Goal: Information Seeking & Learning: Learn about a topic

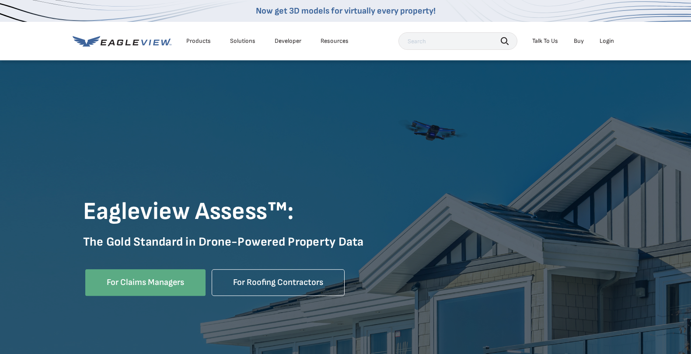
click at [200, 40] on div "Products" at bounding box center [198, 41] width 24 height 8
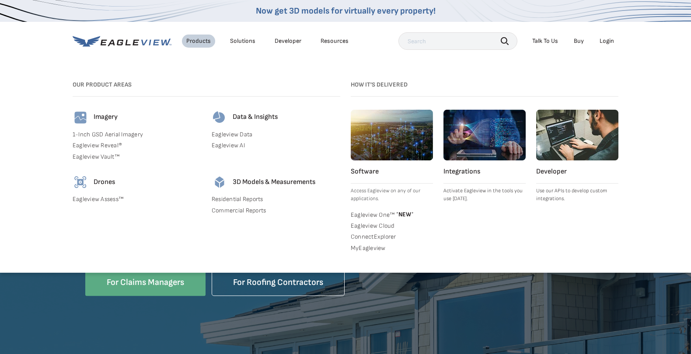
click at [98, 199] on link "Eagleview Assess™" at bounding box center [137, 200] width 129 height 8
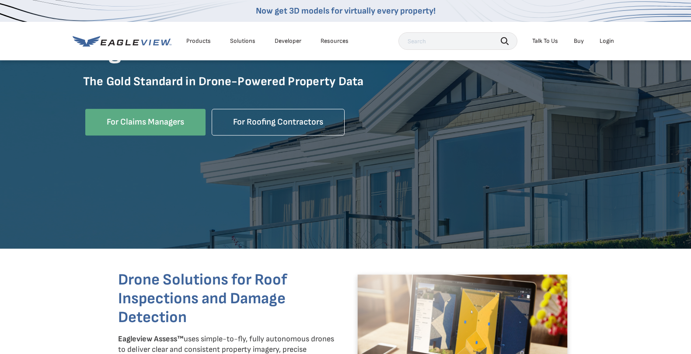
scroll to position [162, 0]
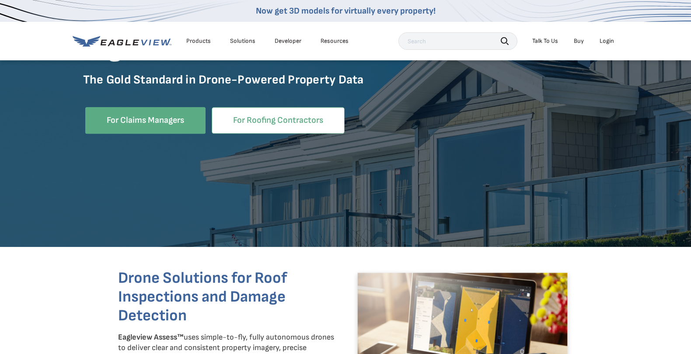
click at [275, 120] on link "For Roofing Contractors" at bounding box center [278, 120] width 133 height 27
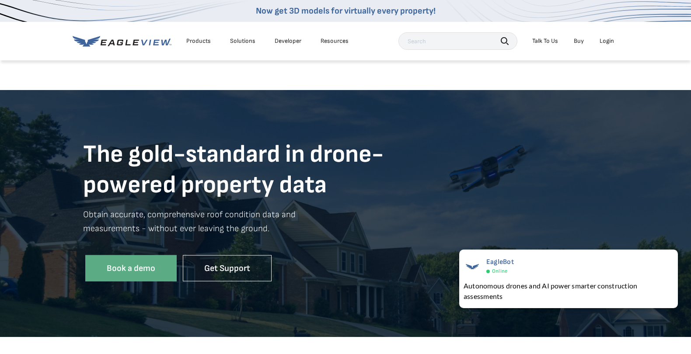
click at [197, 43] on div "Products" at bounding box center [198, 41] width 24 height 8
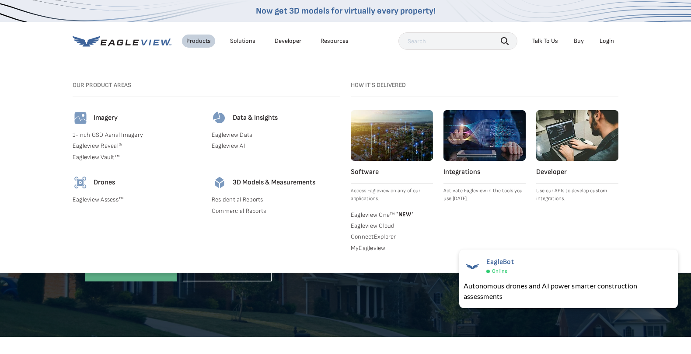
click at [250, 199] on link "Residential Reports" at bounding box center [276, 200] width 129 height 8
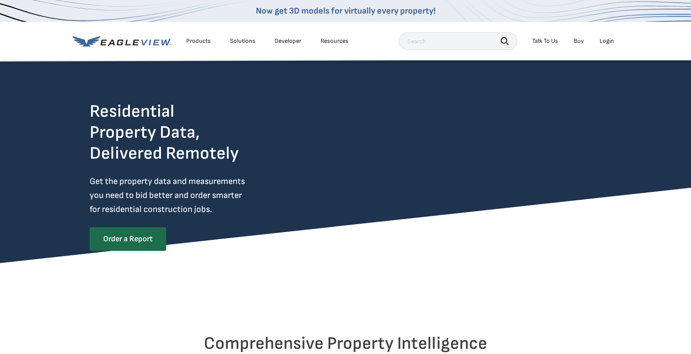
click at [195, 39] on div "Products" at bounding box center [198, 41] width 24 height 8
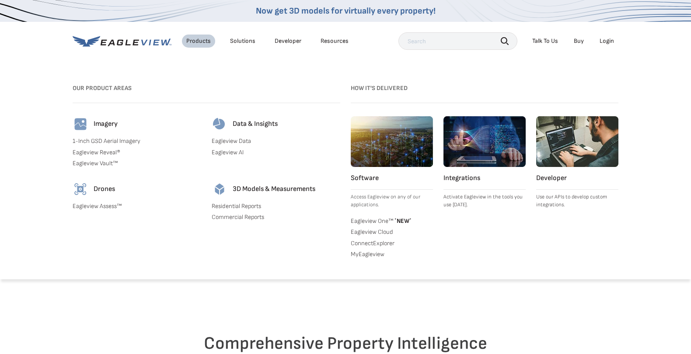
click at [95, 205] on link "Eagleview Assess™" at bounding box center [137, 207] width 129 height 8
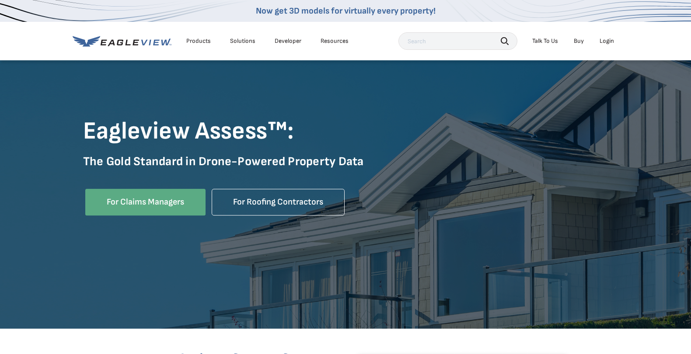
scroll to position [82, 0]
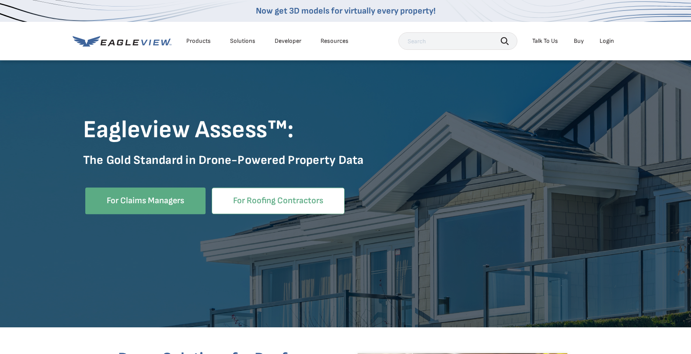
click at [281, 200] on link "For Roofing Contractors" at bounding box center [278, 201] width 133 height 27
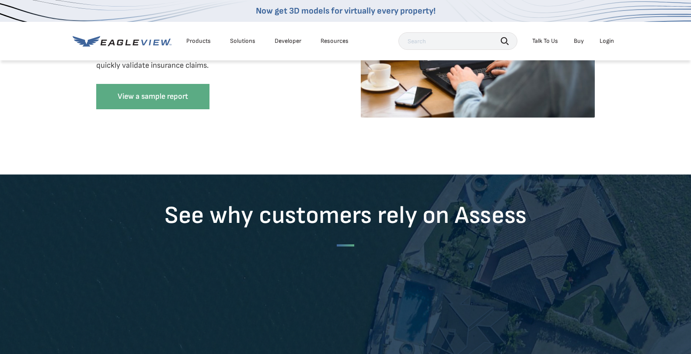
scroll to position [1753, 0]
